Goal: Check status: Check status

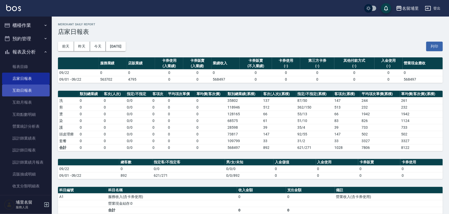
click at [32, 95] on link "互助日報表" at bounding box center [26, 91] width 48 height 12
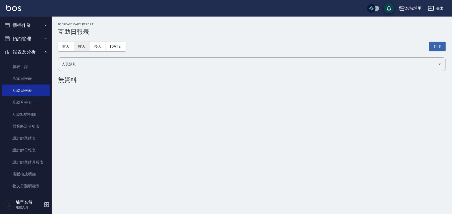
click at [83, 44] on button "昨天" at bounding box center [82, 47] width 16 height 10
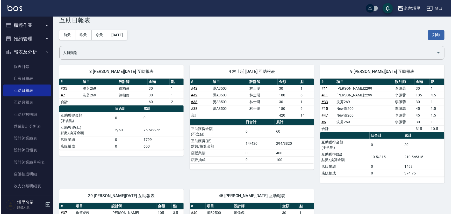
scroll to position [5, 0]
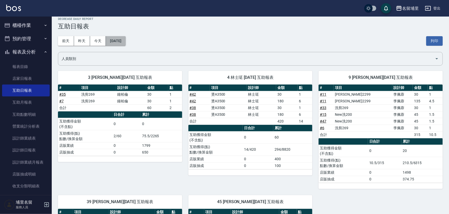
click at [126, 37] on button "[DATE]" at bounding box center [116, 41] width 20 height 10
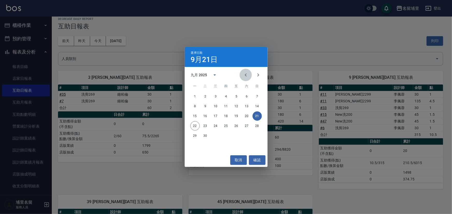
click at [245, 75] on icon "Previous month" at bounding box center [246, 75] width 6 height 6
click at [226, 127] on button "21" at bounding box center [225, 125] width 9 height 9
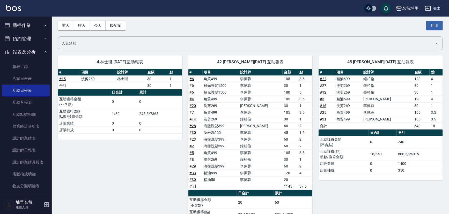
scroll to position [53, 0]
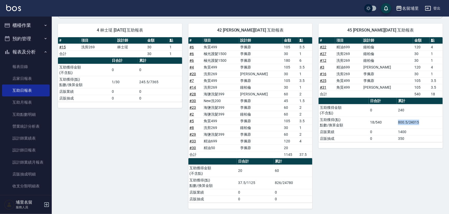
drag, startPoint x: 398, startPoint y: 124, endPoint x: 426, endPoint y: 122, distance: 27.8
click at [426, 121] on tr "互助獲得(點) 點數/換算金額 18/540 800.5/24015" at bounding box center [381, 123] width 124 height 12
click at [427, 131] on td "1400" at bounding box center [420, 132] width 46 height 7
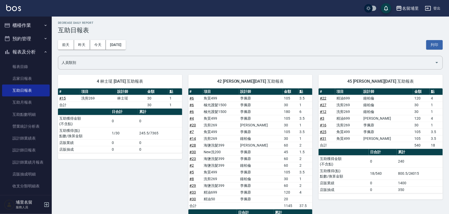
scroll to position [0, 0]
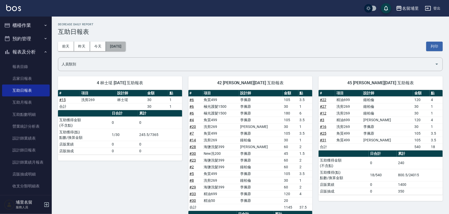
click at [121, 44] on button "[DATE]" at bounding box center [116, 47] width 20 height 10
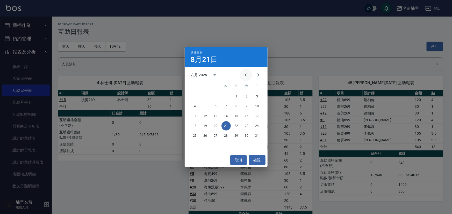
click at [244, 74] on icon "Previous month" at bounding box center [246, 75] width 6 height 6
drag, startPoint x: 193, startPoint y: 124, endPoint x: 197, endPoint y: 124, distance: 3.6
click at [194, 124] on button "21" at bounding box center [194, 125] width 9 height 9
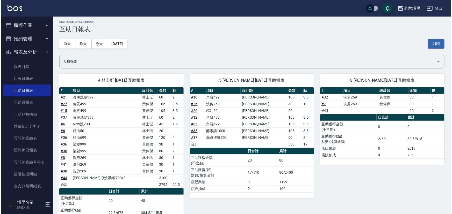
scroll to position [2, 0]
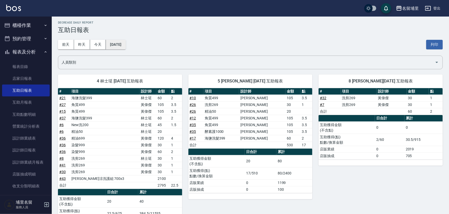
click at [126, 46] on button "[DATE]" at bounding box center [116, 45] width 20 height 10
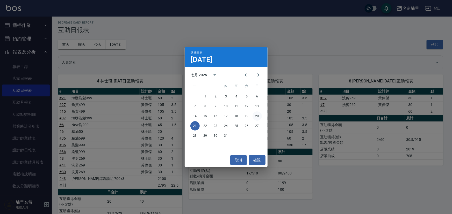
click at [256, 116] on button "20" at bounding box center [257, 116] width 9 height 9
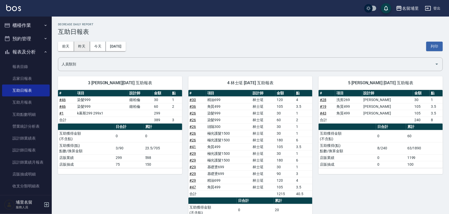
click at [88, 45] on button "昨天" at bounding box center [82, 47] width 16 height 10
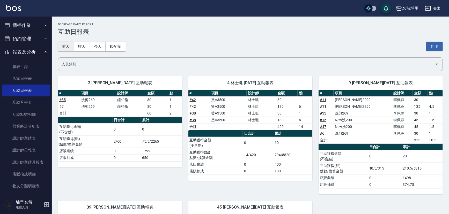
click at [65, 49] on button "前天" at bounding box center [66, 47] width 16 height 10
